Goal: Navigation & Orientation: Find specific page/section

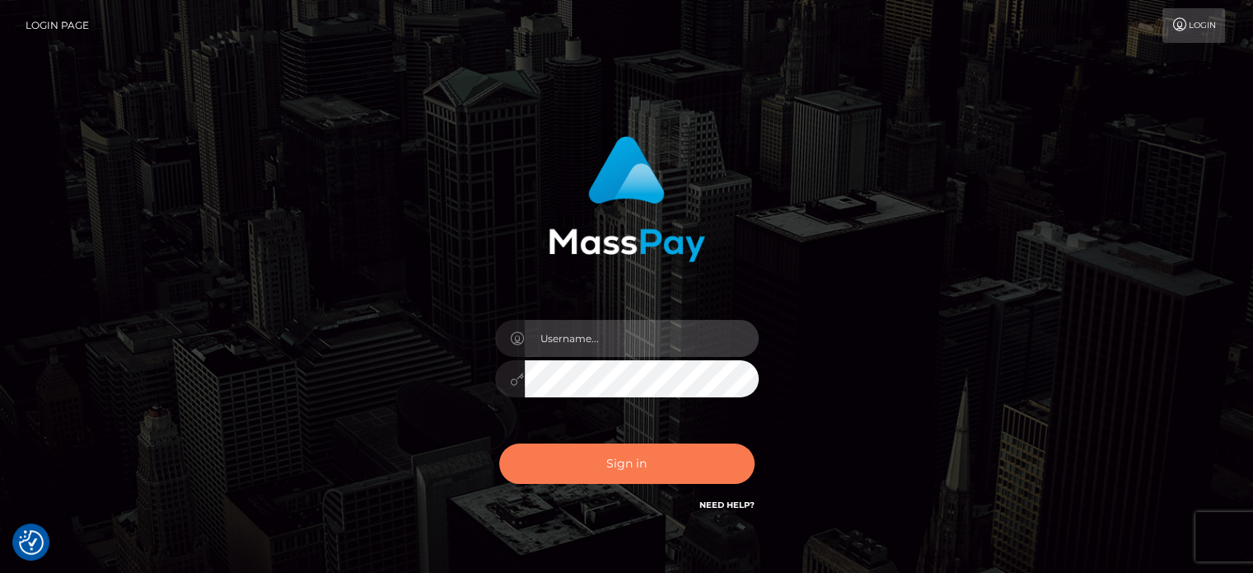
type input "kristy.ai"
click at [646, 471] on button "Sign in" at bounding box center [626, 463] width 255 height 40
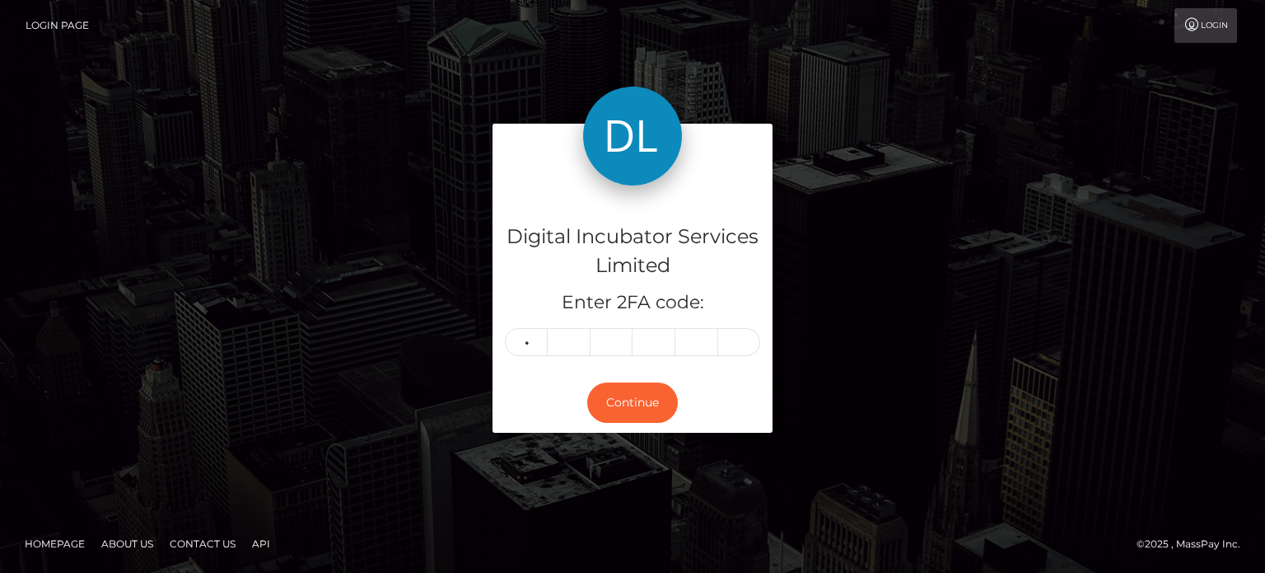
type input "1"
type input "4"
type input "5"
type input "7"
type input "0"
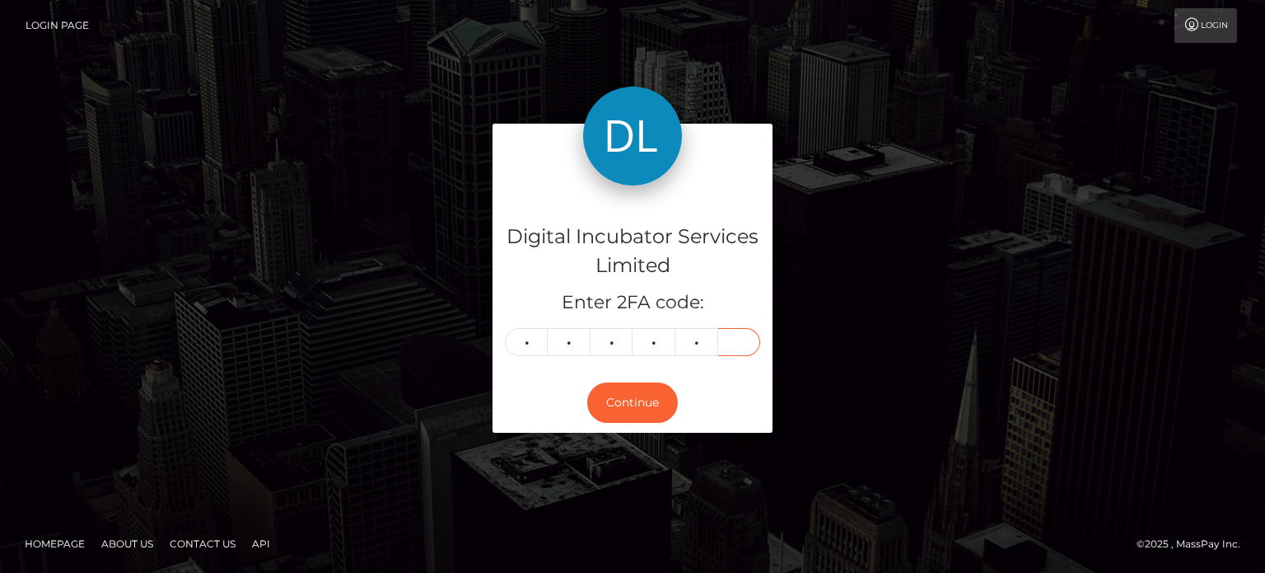
type input "1"
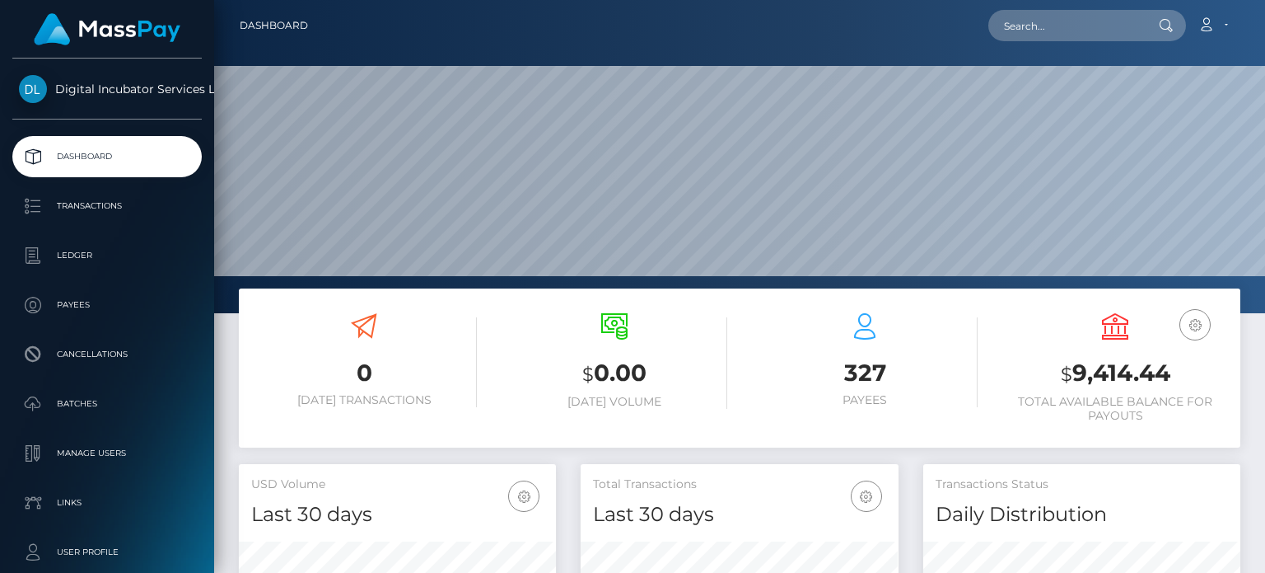
scroll to position [292, 316]
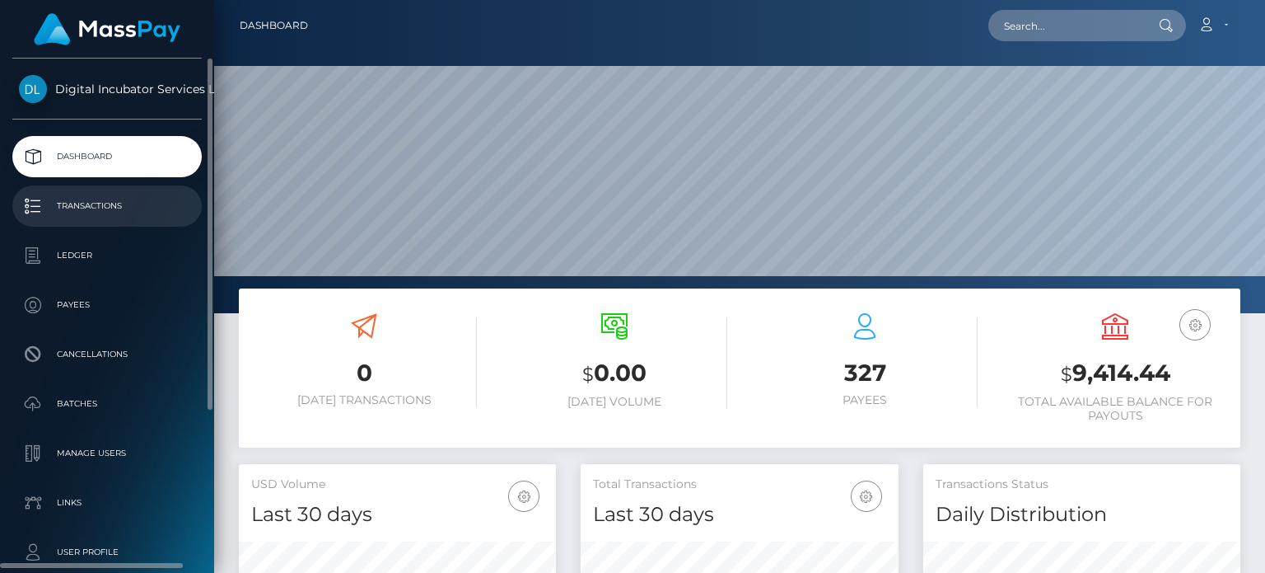
click at [86, 194] on p "Transactions" at bounding box center [107, 206] width 176 height 25
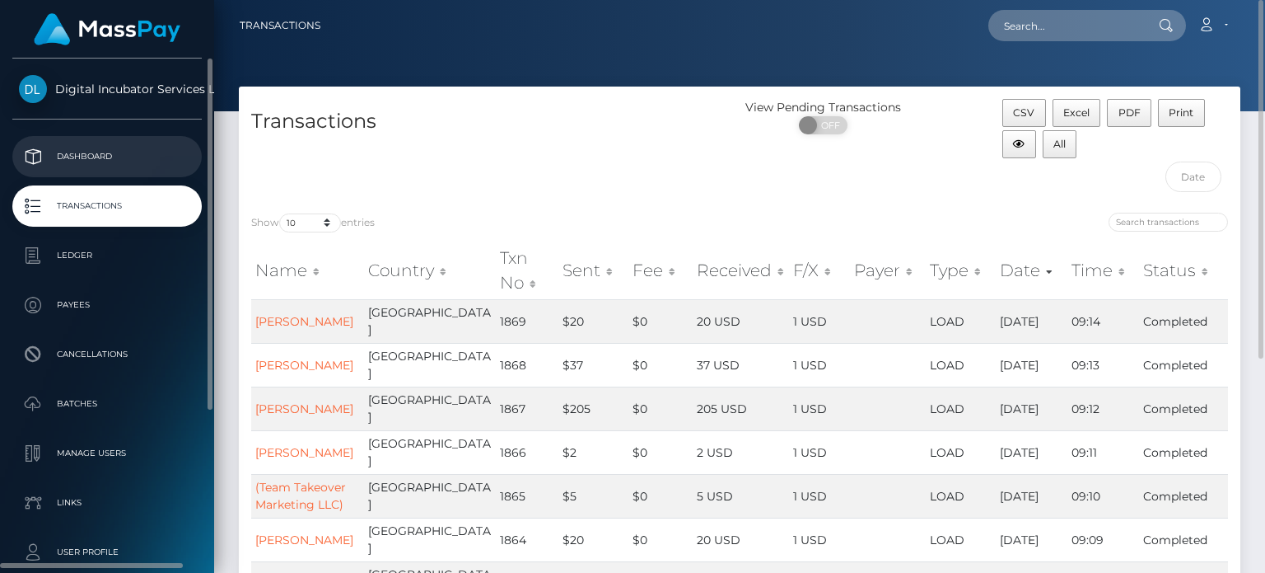
click at [79, 157] on p "Dashboard" at bounding box center [107, 156] width 176 height 25
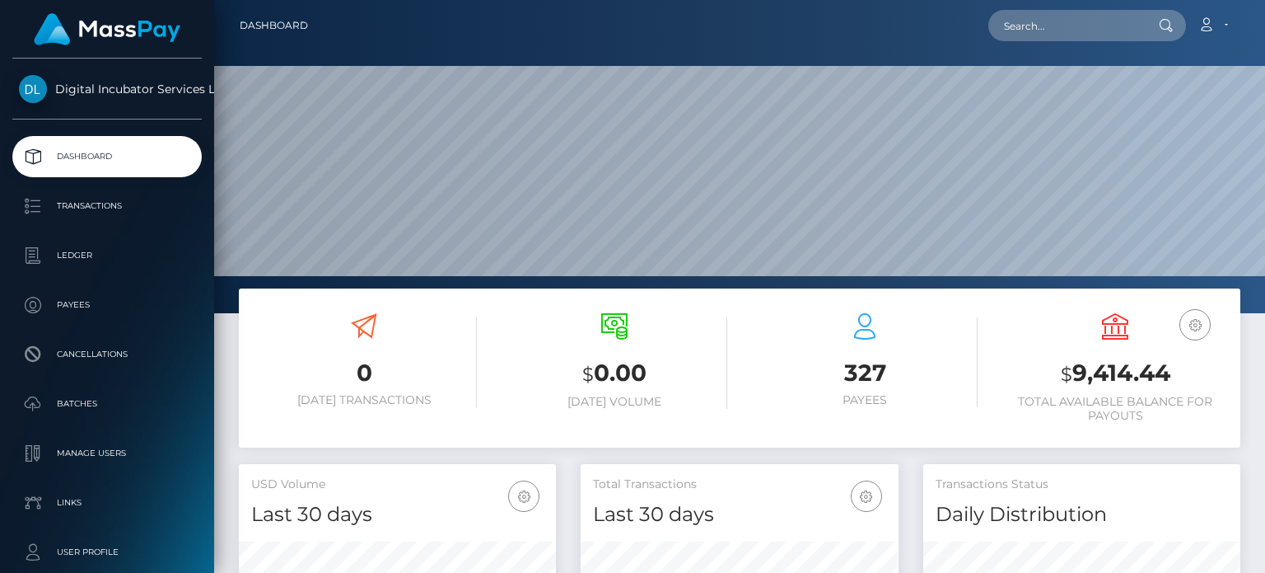
scroll to position [292, 316]
